Goal: Navigation & Orientation: Find specific page/section

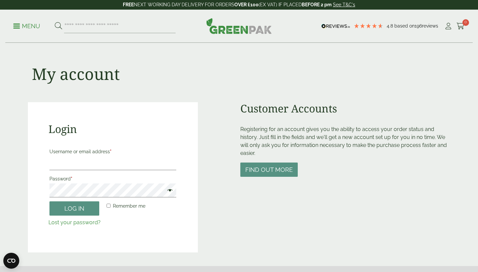
click at [89, 170] on p "Username or email address *" at bounding box center [112, 158] width 129 height 25
click at [83, 165] on input "Username or email address *" at bounding box center [112, 163] width 127 height 14
click at [96, 100] on div "My account" at bounding box center [239, 72] width 422 height 59
click at [87, 29] on input "search" at bounding box center [119, 26] width 111 height 14
type input "******"
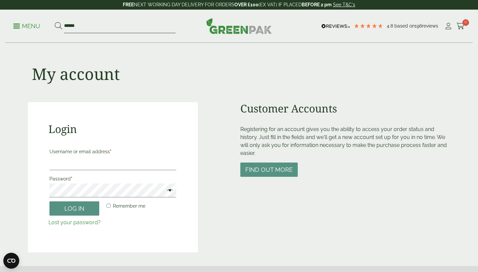
click at [58, 26] on button at bounding box center [58, 26] width 7 height 9
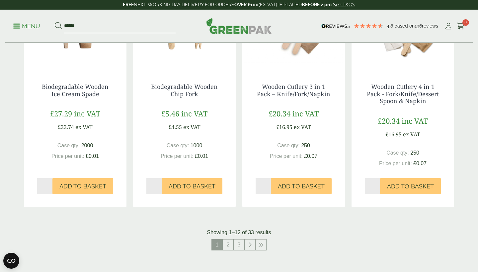
scroll to position [690, 0]
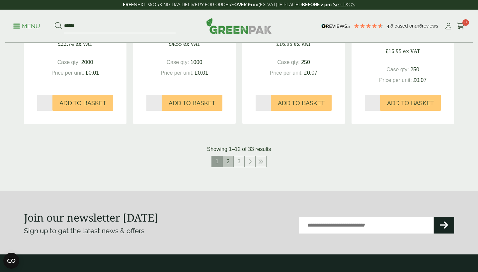
click at [229, 162] on link "2" at bounding box center [228, 161] width 11 height 11
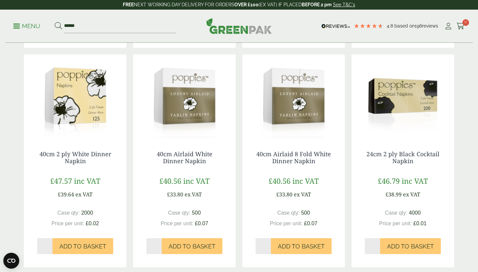
scroll to position [483, 0]
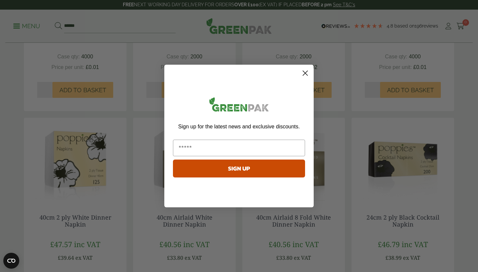
click at [306, 77] on circle "Close dialog" at bounding box center [304, 73] width 11 height 11
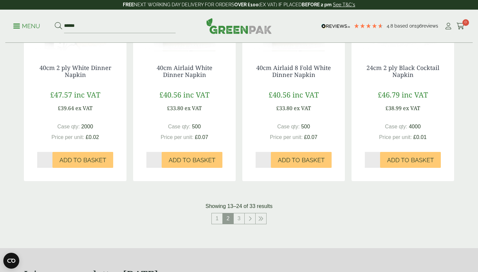
scroll to position [728, 0]
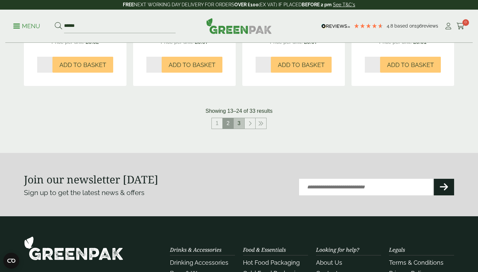
click at [240, 118] on link "3" at bounding box center [238, 123] width 11 height 11
